Goal: Task Accomplishment & Management: Use online tool/utility

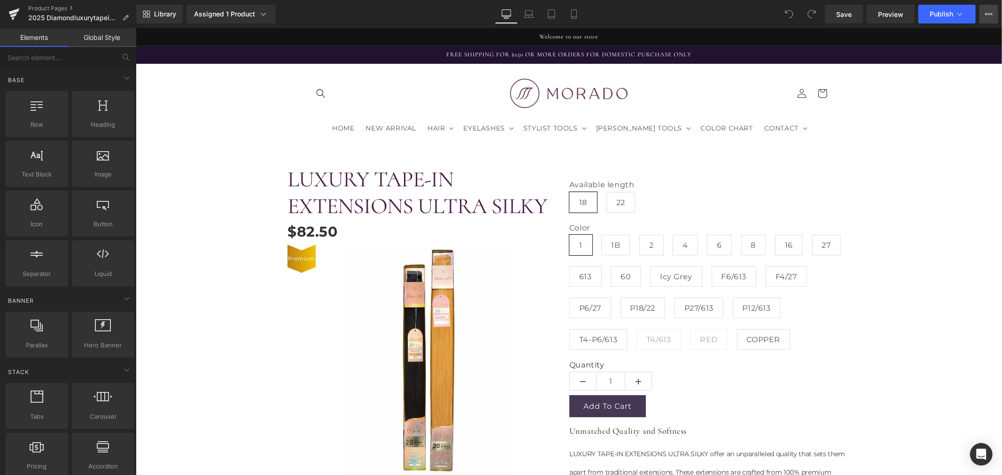
click at [992, 14] on icon at bounding box center [989, 14] width 8 height 8
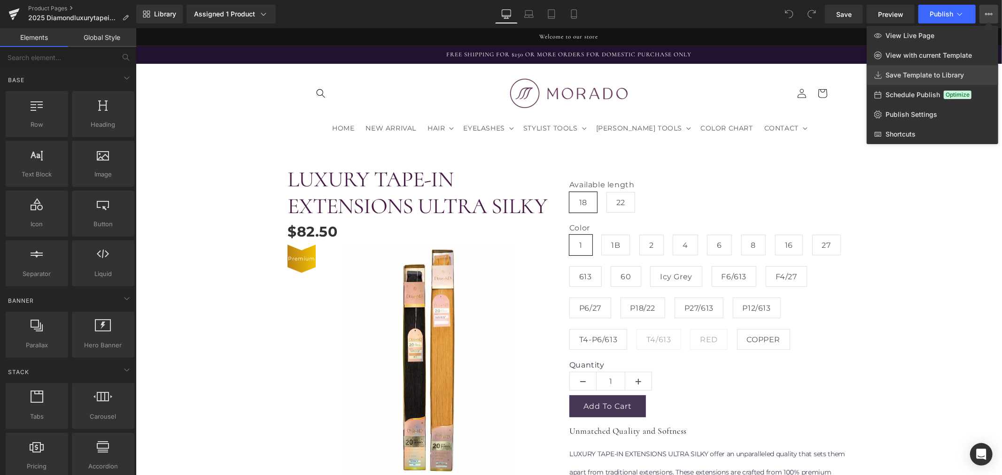
click at [927, 70] on link "Save Template to Library" at bounding box center [931, 75] width 131 height 20
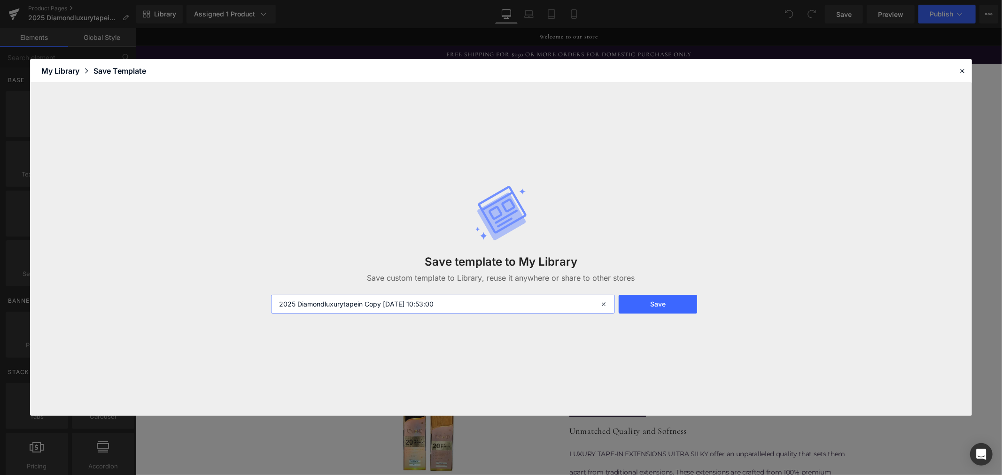
drag, startPoint x: 468, startPoint y: 303, endPoint x: 297, endPoint y: 306, distance: 171.0
click at [297, 306] on input "2025 Diamondluxurytapein Copy [DATE] 10:53:00" at bounding box center [443, 304] width 344 height 19
type input "2025 TEMPLATE FOR MICRO LOOPS"
click at [683, 306] on button "Save" at bounding box center [658, 304] width 78 height 19
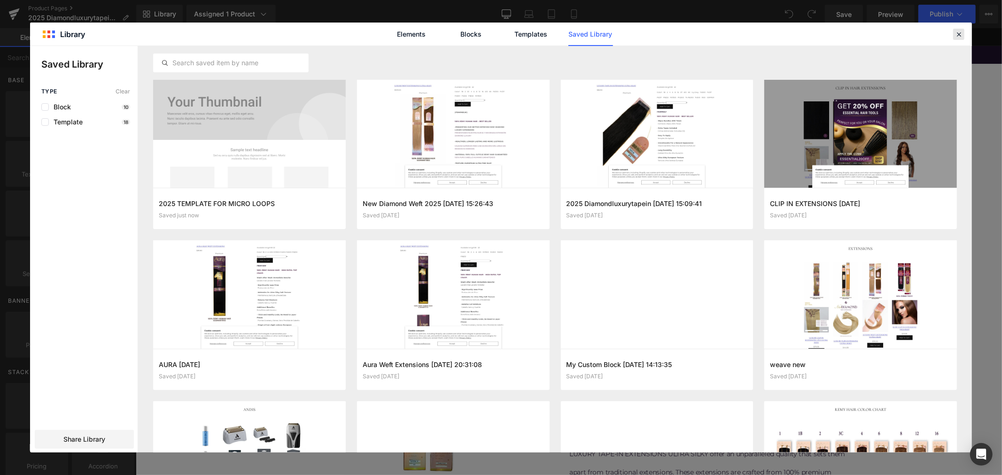
click at [955, 29] on div at bounding box center [958, 34] width 11 height 11
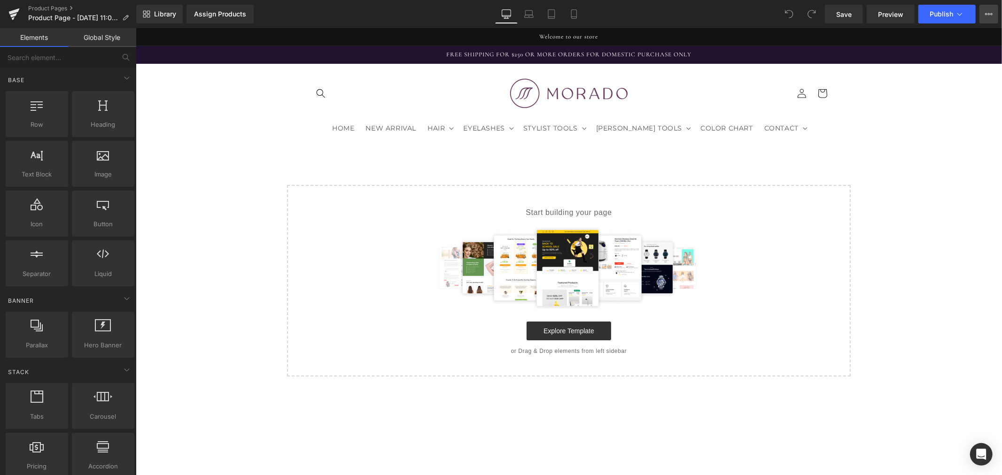
click at [985, 17] on icon at bounding box center [989, 14] width 8 height 8
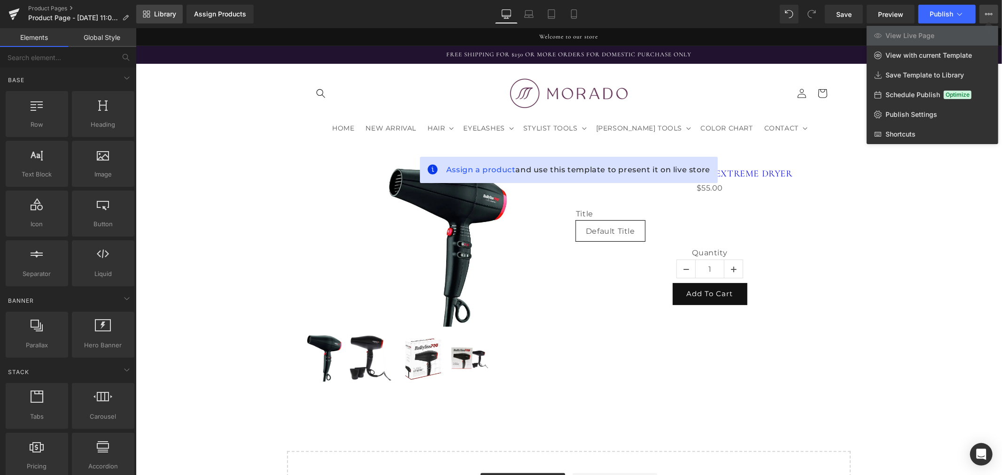
click at [160, 19] on link "Library" at bounding box center [159, 14] width 46 height 19
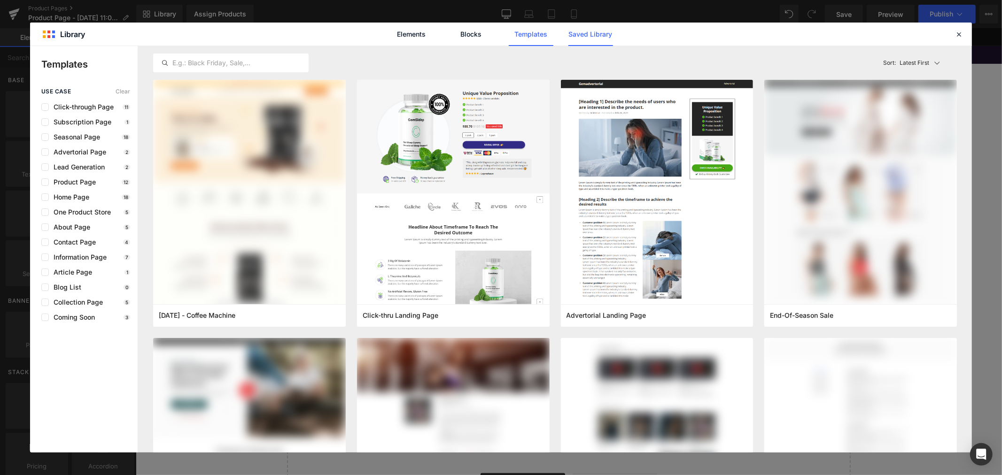
click at [585, 34] on link "Saved Library" at bounding box center [590, 34] width 45 height 23
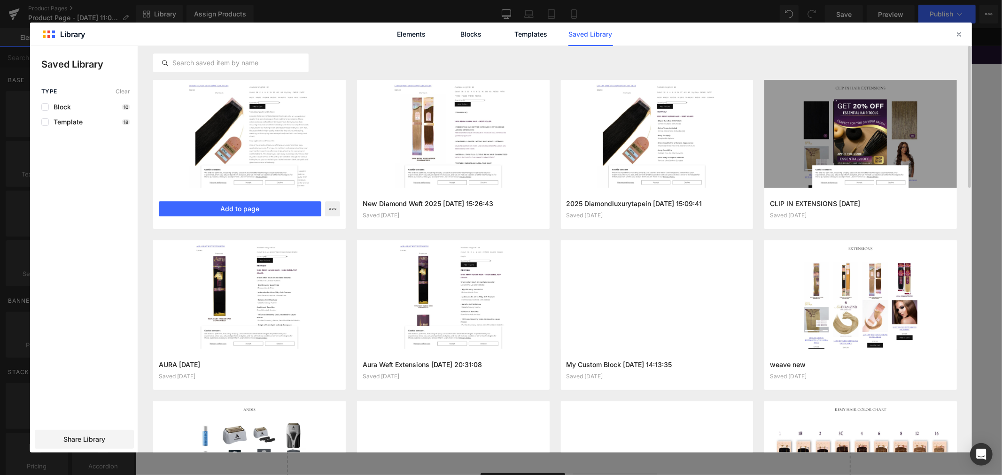
click at [275, 147] on div at bounding box center [249, 134] width 193 height 108
click at [271, 205] on button "Add to page" at bounding box center [240, 208] width 162 height 15
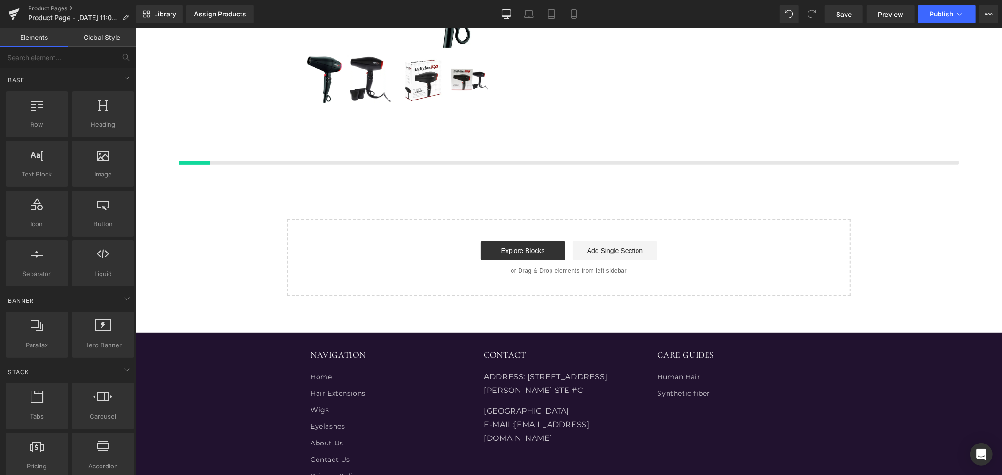
scroll to position [329, 0]
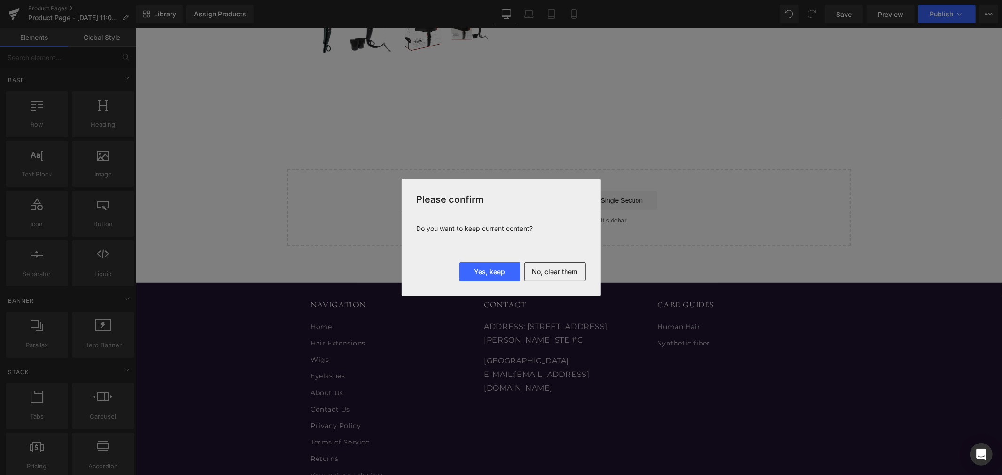
click at [541, 271] on button "No, clear them" at bounding box center [555, 272] width 62 height 19
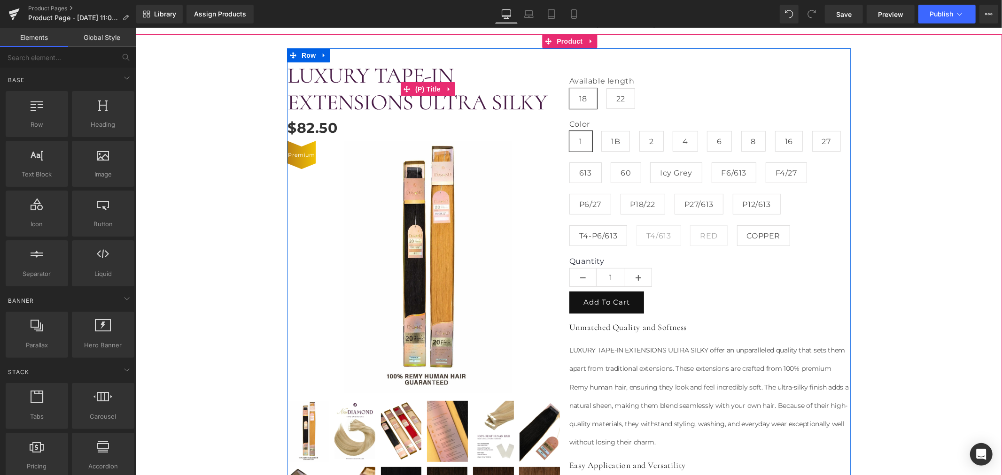
scroll to position [104, 0]
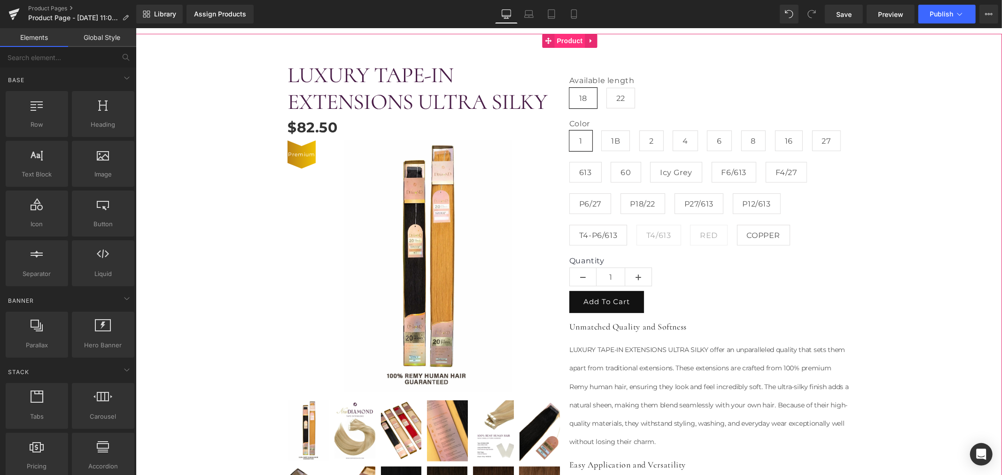
click at [563, 43] on span "Product" at bounding box center [569, 40] width 31 height 14
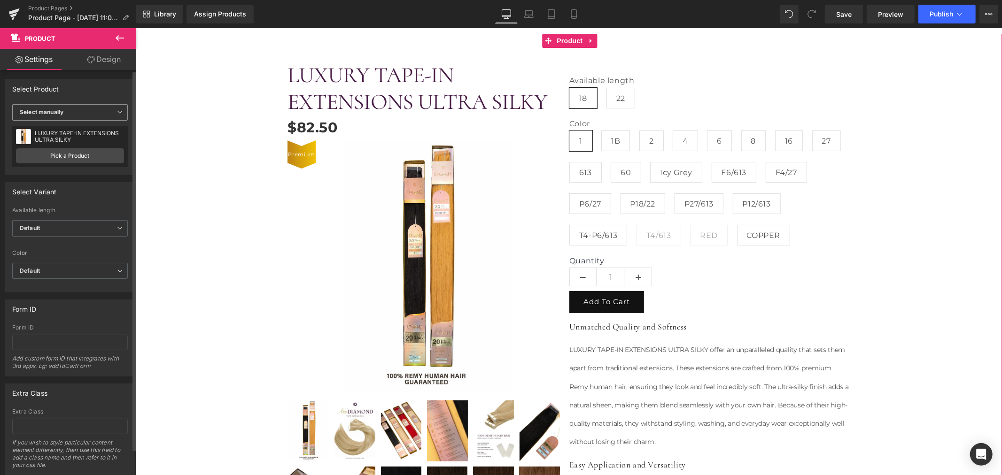
click at [78, 120] on span "Select manually" at bounding box center [70, 112] width 116 height 16
click at [79, 115] on span "Select manually" at bounding box center [68, 112] width 112 height 16
click at [72, 155] on link "Pick a Product" at bounding box center [70, 155] width 108 height 15
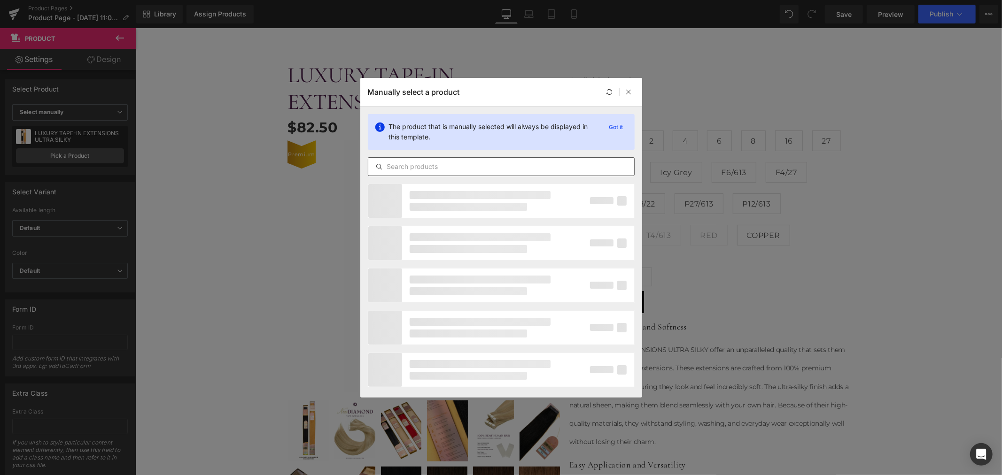
click at [405, 166] on input "text" at bounding box center [501, 166] width 266 height 11
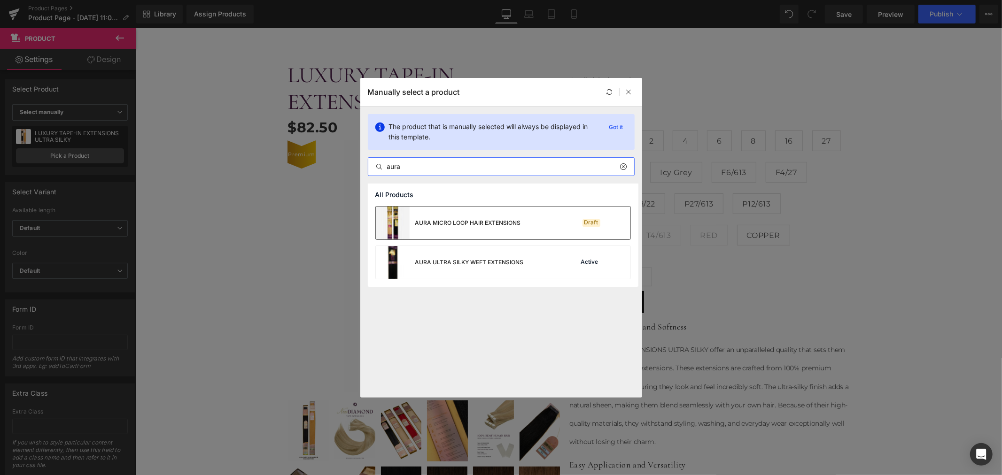
type input "aura"
click at [425, 224] on div "AURA MICRO LOOP HAIR EXTENSIONS" at bounding box center [468, 223] width 106 height 8
